Goal: Task Accomplishment & Management: Manage account settings

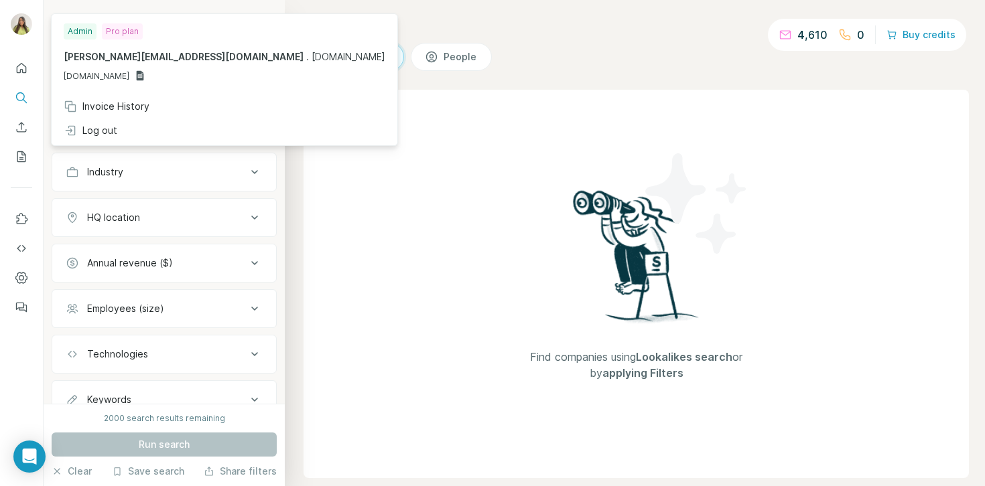
click at [22, 24] on img at bounding box center [21, 23] width 21 height 21
click at [94, 100] on div "Invoice History" at bounding box center [107, 106] width 86 height 13
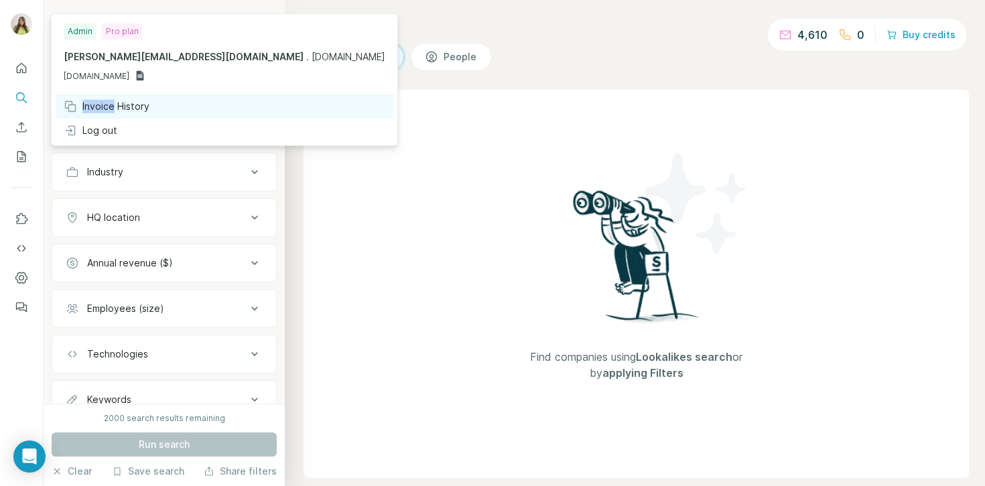
click at [94, 100] on div "Invoice History" at bounding box center [107, 106] width 86 height 13
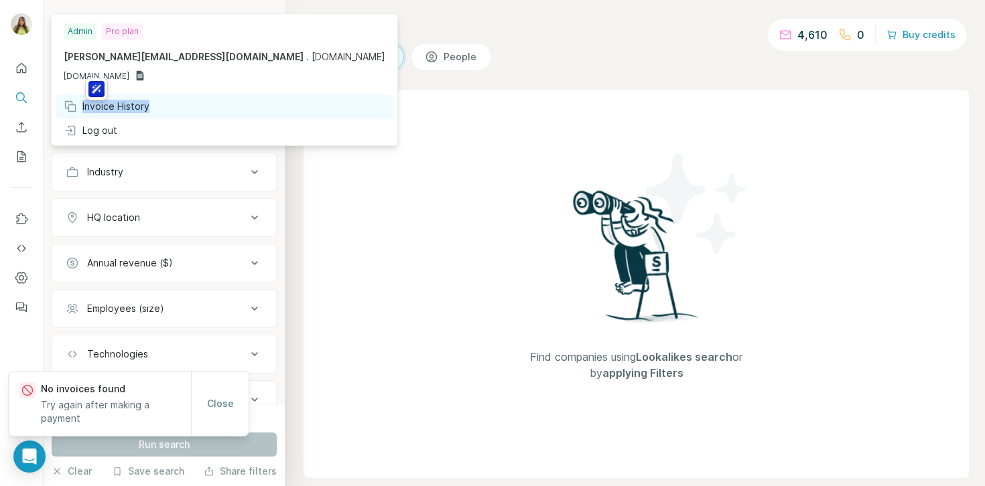
click at [94, 100] on div "Invoice History" at bounding box center [107, 106] width 86 height 13
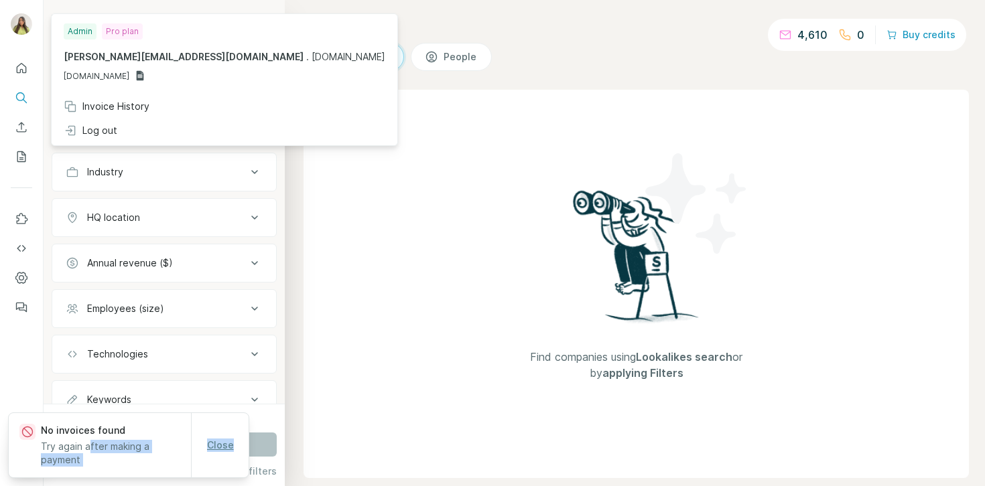
drag, startPoint x: 84, startPoint y: 463, endPoint x: 214, endPoint y: 463, distance: 130.6
click at [214, 463] on div "No invoices found Try again after making a payment Close" at bounding box center [129, 445] width 240 height 64
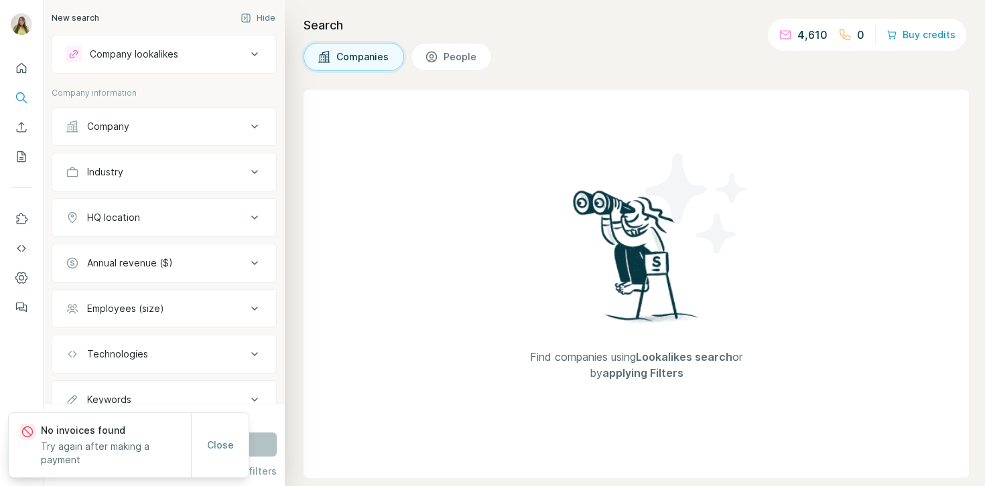
click at [159, 437] on p "No invoices found" at bounding box center [116, 430] width 150 height 13
click at [220, 450] on span "Close" at bounding box center [220, 445] width 27 height 13
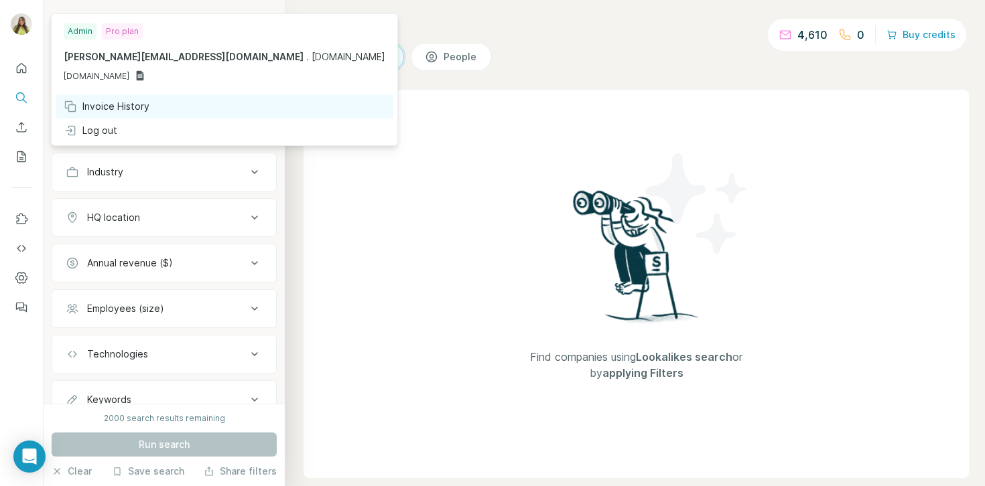
click at [91, 113] on div "Invoice History" at bounding box center [107, 106] width 86 height 13
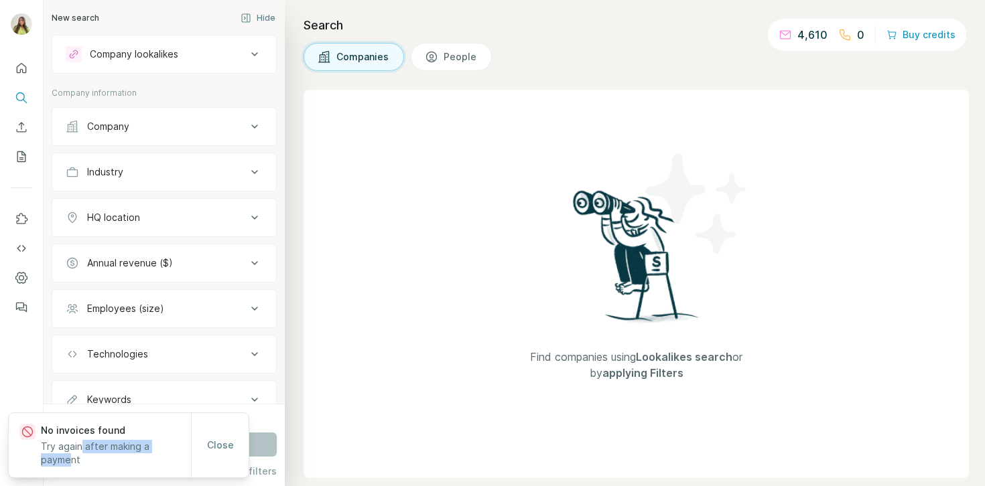
drag, startPoint x: 80, startPoint y: 454, endPoint x: 168, endPoint y: 457, distance: 88.4
click at [168, 457] on p "Try again after making a payment" at bounding box center [116, 453] width 150 height 27
click at [218, 452] on span "Close" at bounding box center [220, 445] width 27 height 13
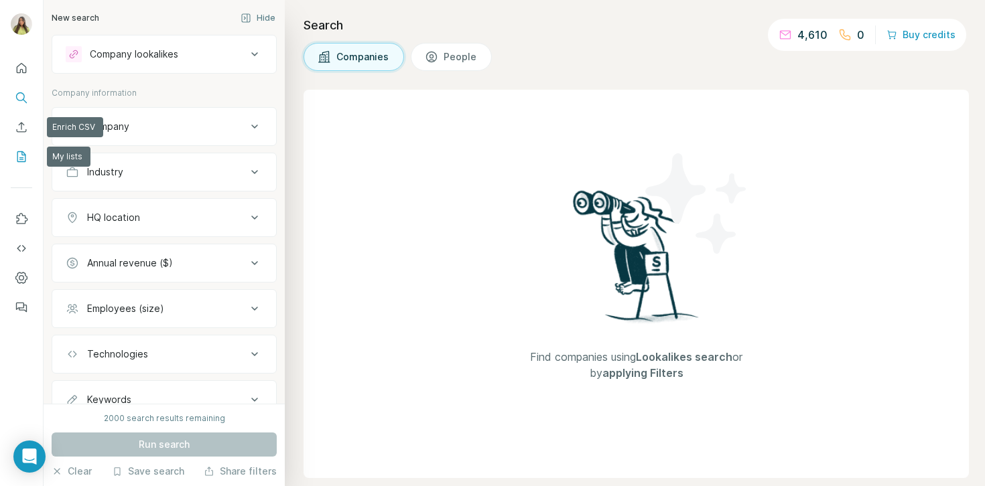
click at [22, 157] on icon "My lists" at bounding box center [21, 156] width 13 height 13
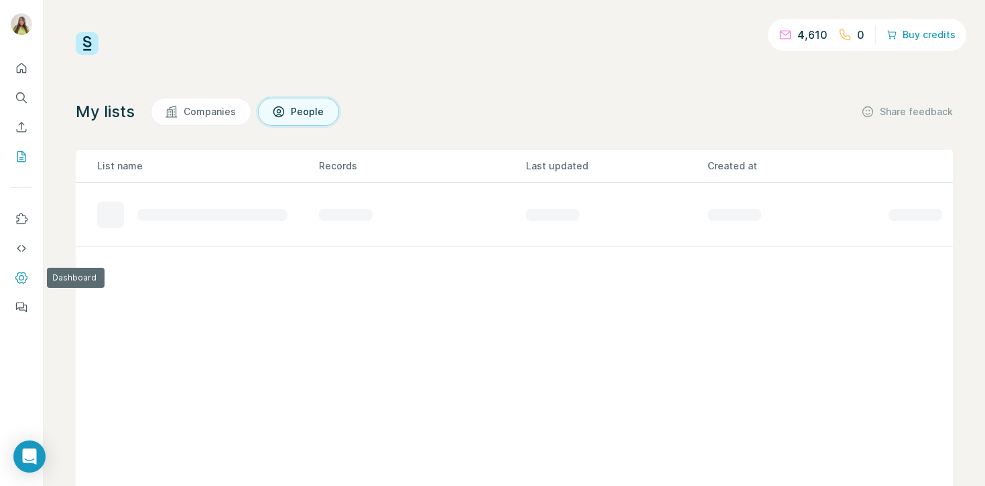
click at [22, 281] on icon "Dashboard" at bounding box center [21, 277] width 13 height 13
